Goal: Navigation & Orientation: Find specific page/section

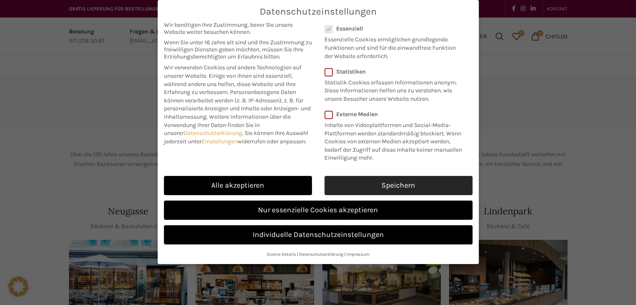
click at [450, 185] on link "Speichern" at bounding box center [398, 185] width 148 height 19
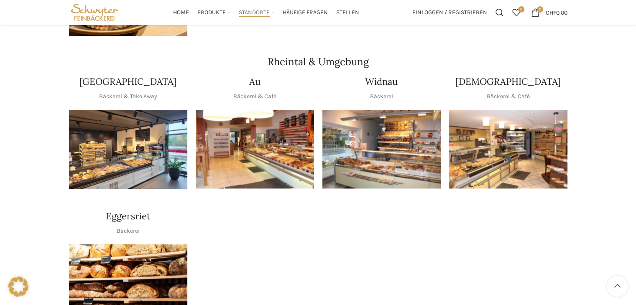
scroll to position [711, 0]
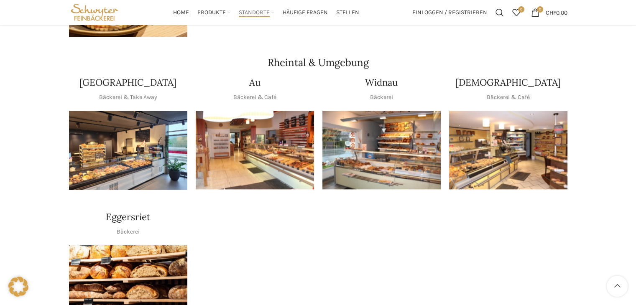
click at [271, 148] on img "1 / 1" at bounding box center [255, 150] width 118 height 79
click at [386, 142] on img "1 / 1" at bounding box center [381, 150] width 118 height 79
click at [515, 154] on img "1 / 1" at bounding box center [508, 150] width 118 height 79
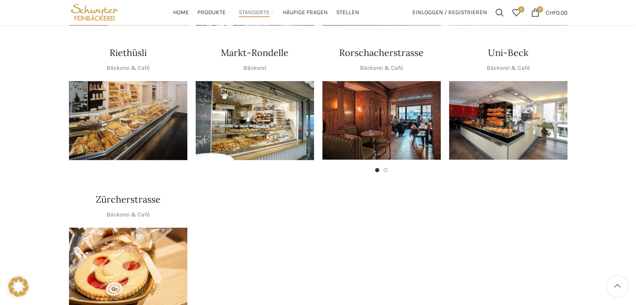
scroll to position [418, 0]
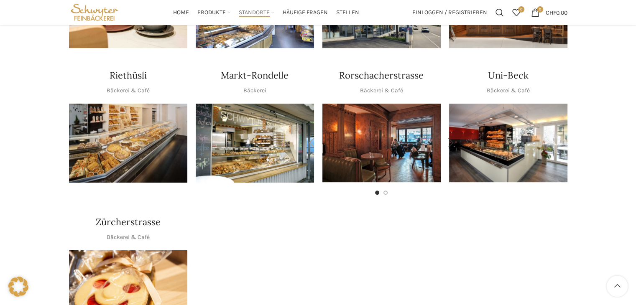
click at [365, 125] on img "1 / 2" at bounding box center [381, 143] width 118 height 79
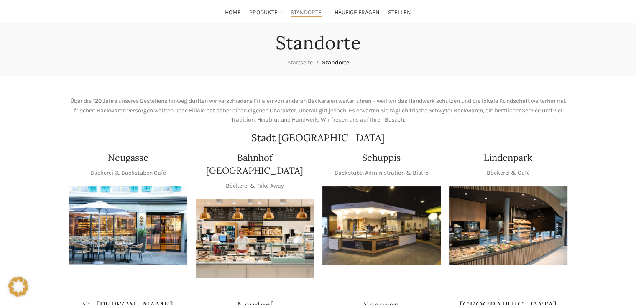
scroll to position [0, 0]
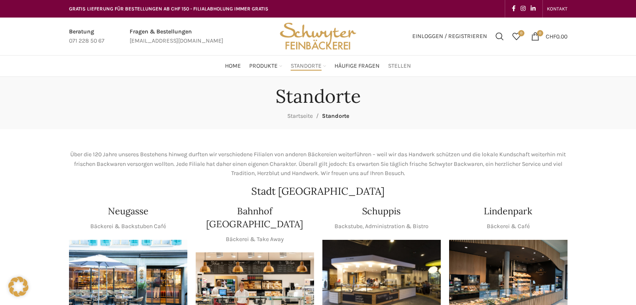
click at [403, 69] on span "Stellen" at bounding box center [399, 66] width 23 height 8
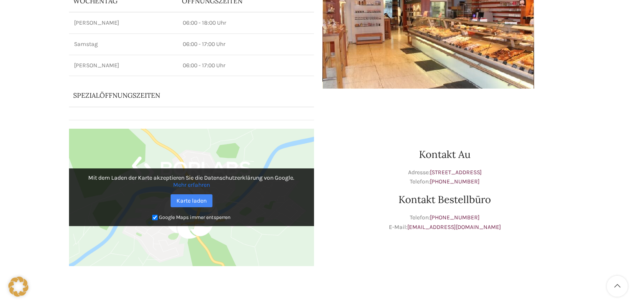
scroll to position [10, 0]
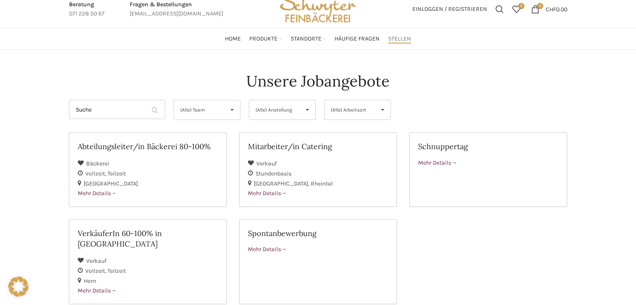
scroll to position [42, 0]
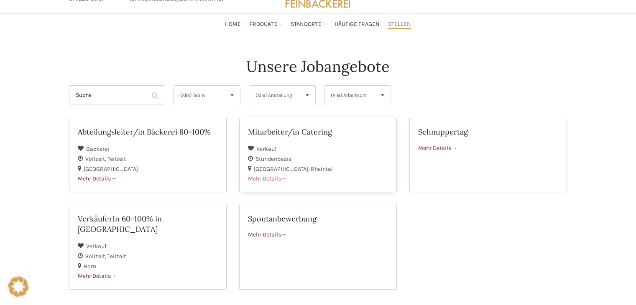
click at [273, 176] on span "Mehr Details" at bounding box center [267, 178] width 39 height 7
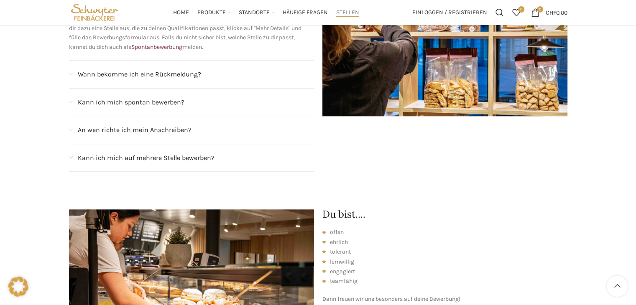
scroll to position [821, 0]
